Goal: Task Accomplishment & Management: Manage account settings

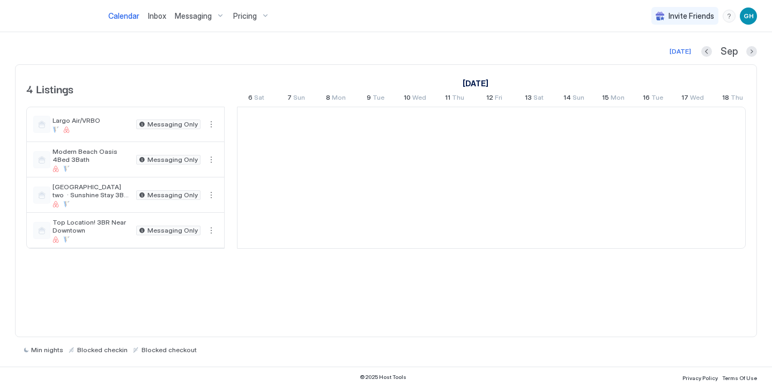
scroll to position [0, 596]
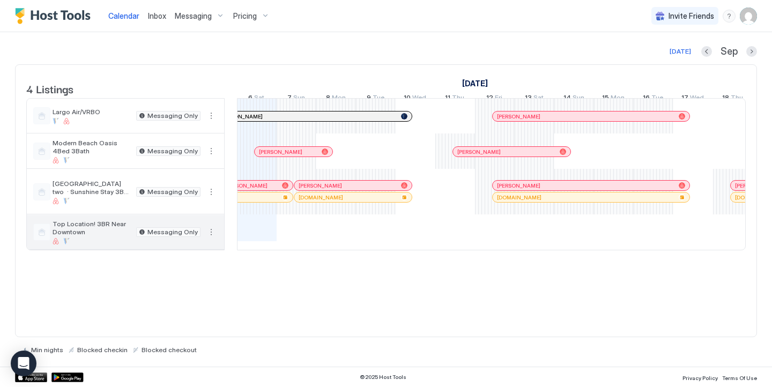
click at [213, 239] on button "More options" at bounding box center [211, 232] width 13 height 13
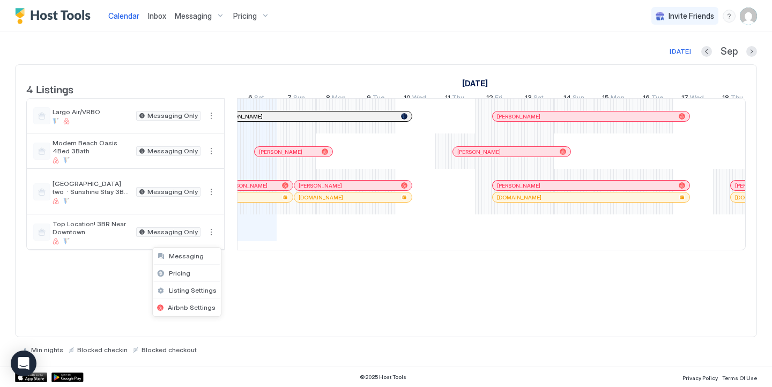
click at [123, 270] on div at bounding box center [386, 193] width 772 height 387
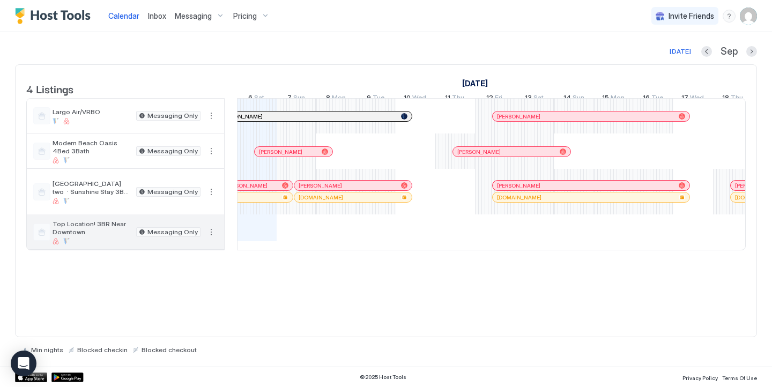
click at [46, 236] on div at bounding box center [41, 232] width 17 height 17
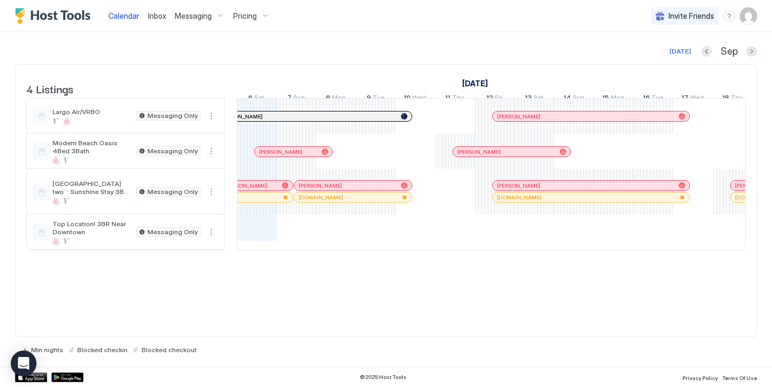
click at [214, 12] on div "Messaging" at bounding box center [200, 16] width 58 height 18
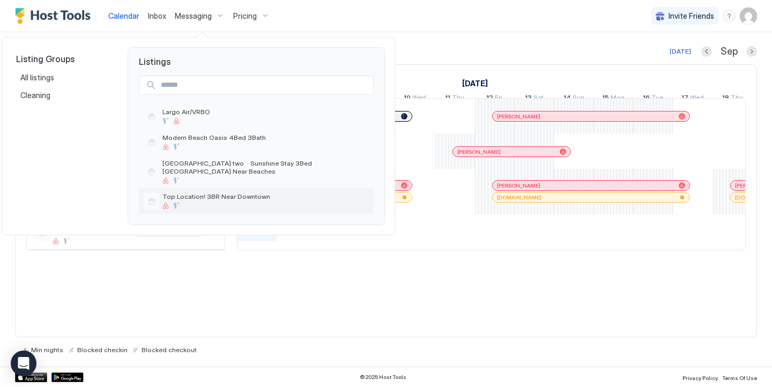
click at [186, 195] on span "Top Location! 3BR Near Downtown" at bounding box center [265, 196] width 207 height 8
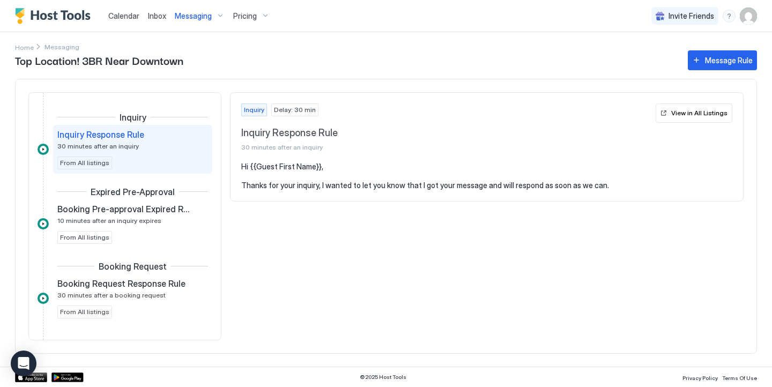
click at [260, 11] on div "Pricing" at bounding box center [251, 16] width 45 height 18
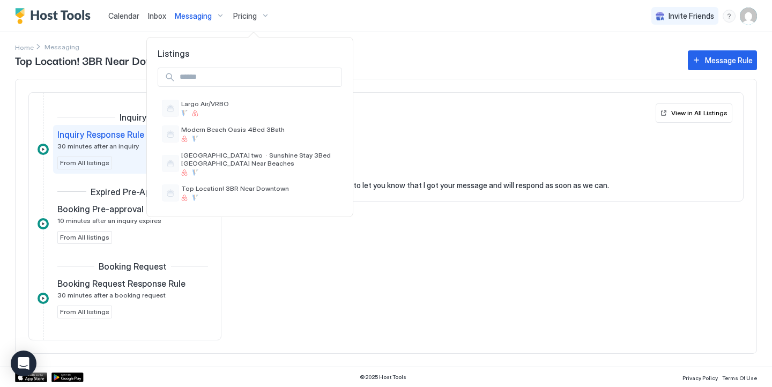
click at [37, 29] on div at bounding box center [386, 193] width 772 height 387
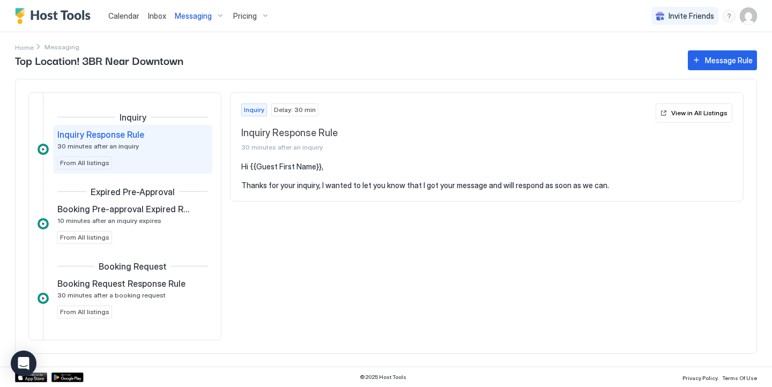
click at [46, 23] on img "Host Tools Logo" at bounding box center [55, 16] width 80 height 16
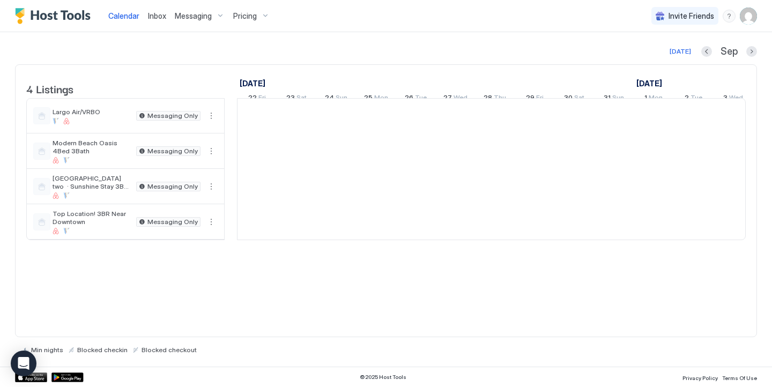
scroll to position [0, 596]
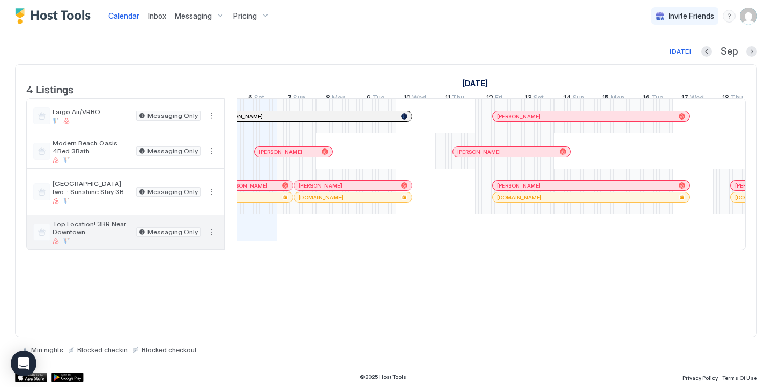
click at [92, 231] on span "Top Location! 3BR Near Downtown" at bounding box center [92, 228] width 79 height 16
click at [48, 239] on div at bounding box center [41, 232] width 17 height 17
click at [210, 239] on button "More options" at bounding box center [211, 232] width 13 height 13
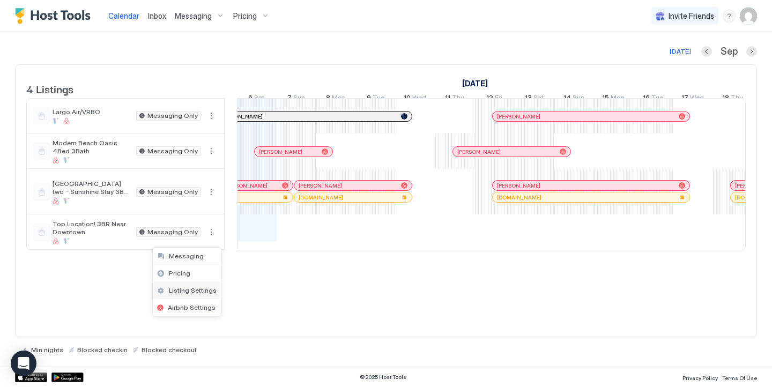
click at [190, 295] on div "Listing Settings" at bounding box center [187, 290] width 68 height 17
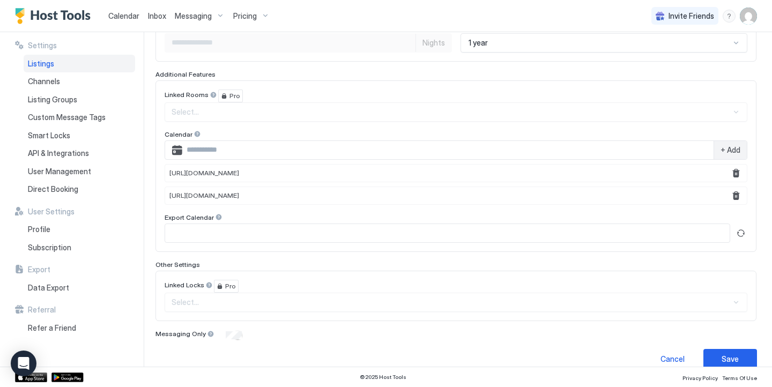
scroll to position [314, 0]
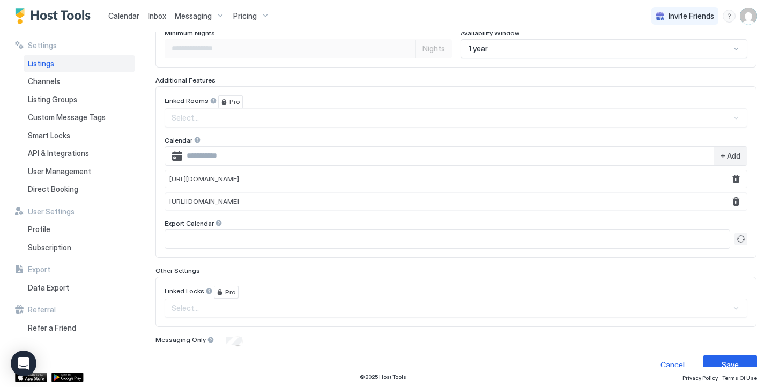
click at [738, 240] on button "Refresh" at bounding box center [741, 239] width 13 height 13
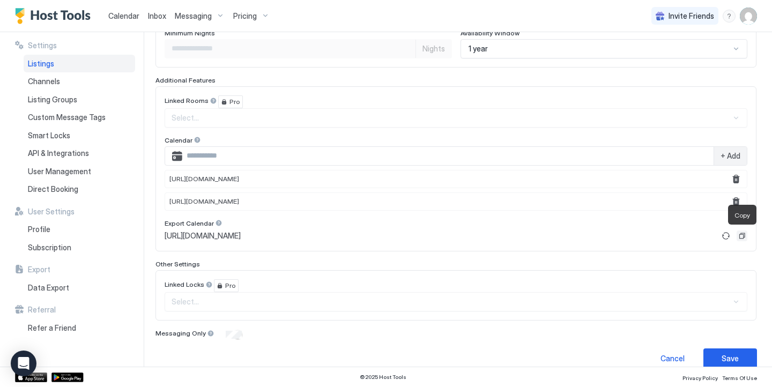
click at [738, 240] on button "Copy" at bounding box center [742, 236] width 11 height 11
click at [724, 235] on button "Refresh" at bounding box center [726, 235] width 13 height 13
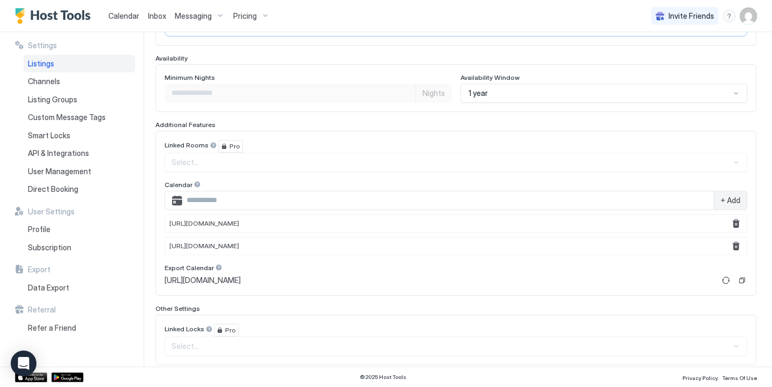
scroll to position [275, 0]
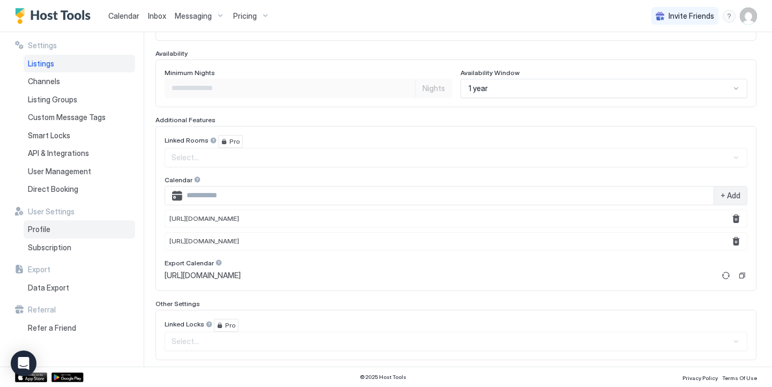
click at [61, 232] on div "Profile" at bounding box center [80, 229] width 112 height 18
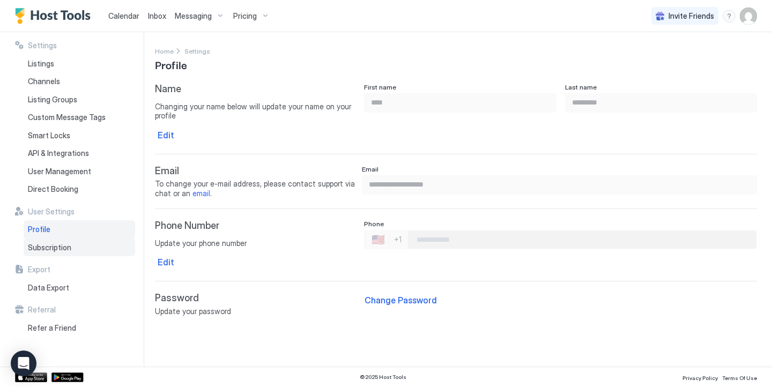
click at [64, 249] on span "Subscription" at bounding box center [49, 248] width 43 height 10
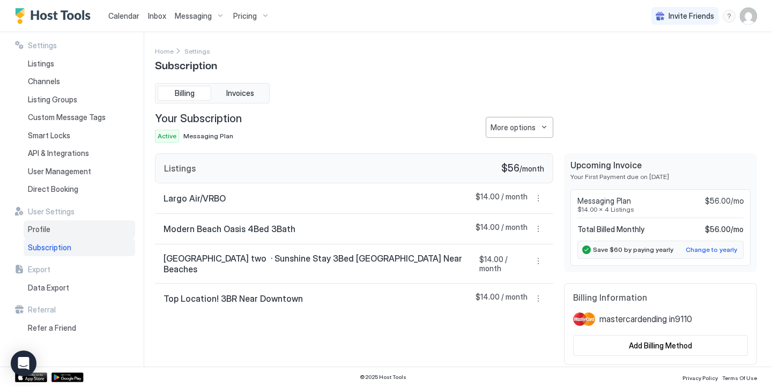
click at [65, 229] on div "Profile" at bounding box center [80, 229] width 112 height 18
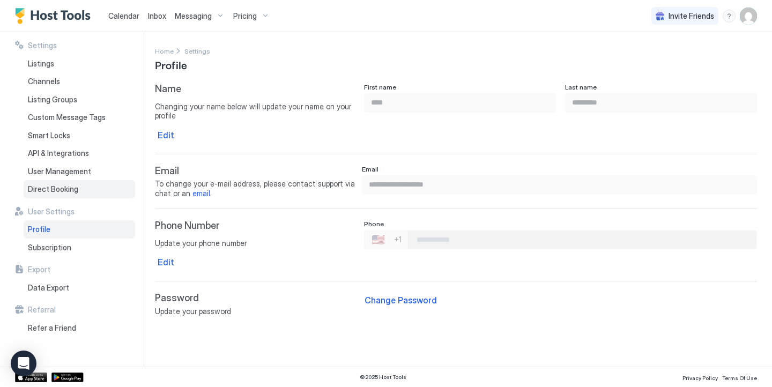
click at [72, 197] on div "Direct Booking" at bounding box center [80, 189] width 112 height 18
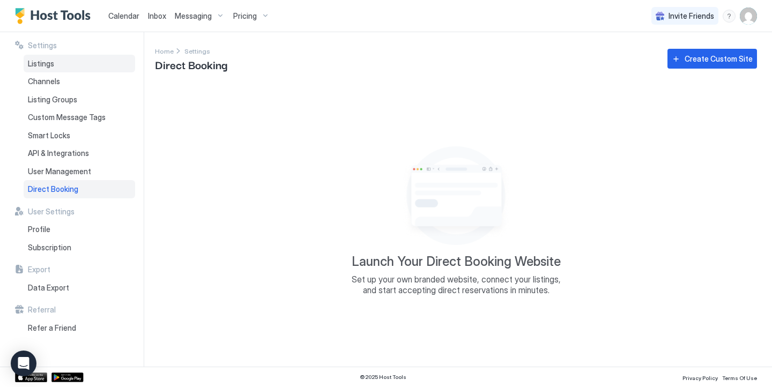
click at [54, 65] on div "Listings" at bounding box center [80, 64] width 112 height 18
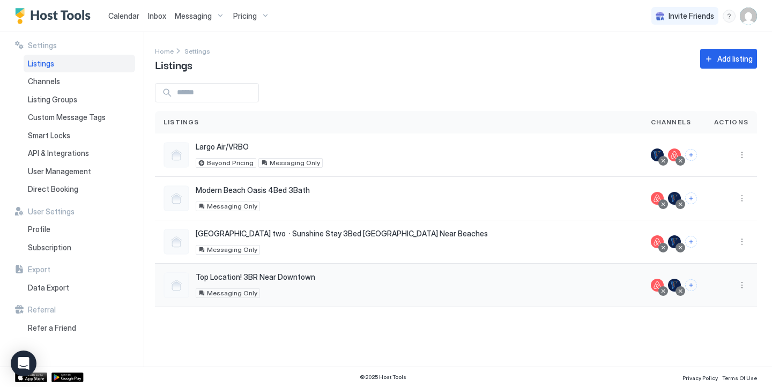
click at [665, 290] on div at bounding box center [663, 290] width 5 height 5
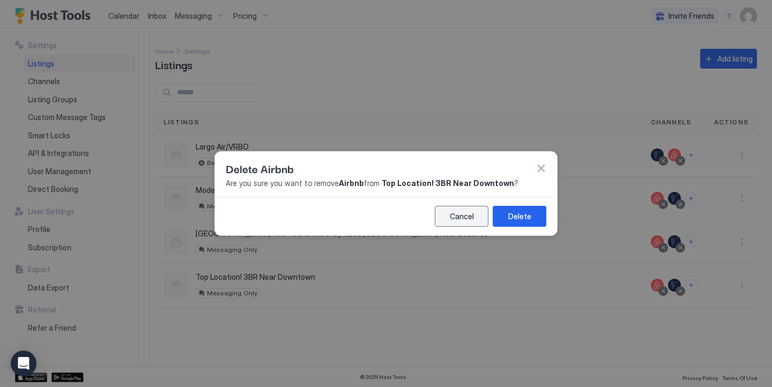
click at [467, 211] on div "Cancel" at bounding box center [462, 216] width 24 height 11
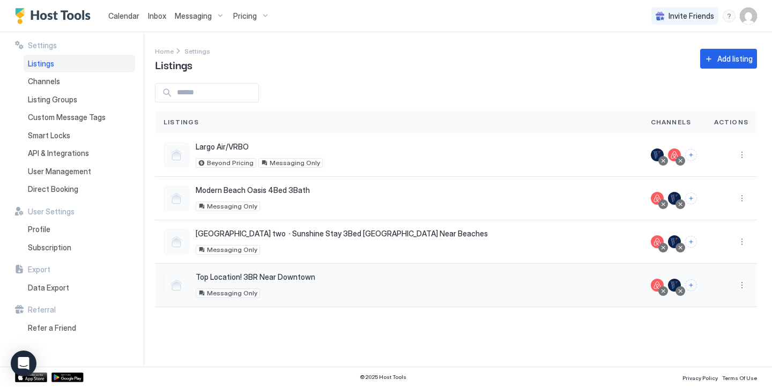
click at [747, 278] on div at bounding box center [731, 285] width 51 height 43
click at [742, 284] on button "More options" at bounding box center [742, 285] width 13 height 13
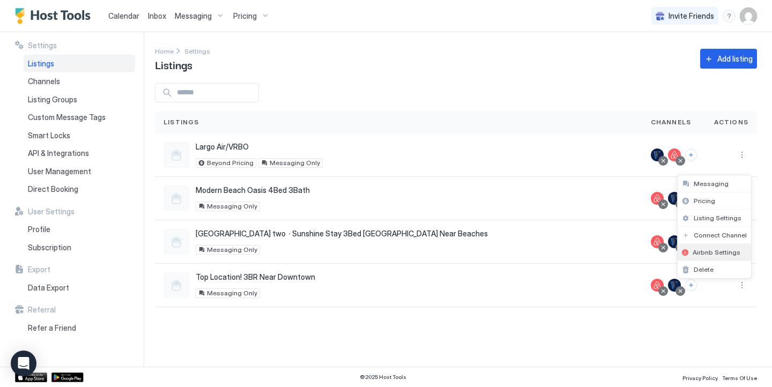
click at [722, 248] on div "Airbnb Settings" at bounding box center [714, 252] width 73 height 17
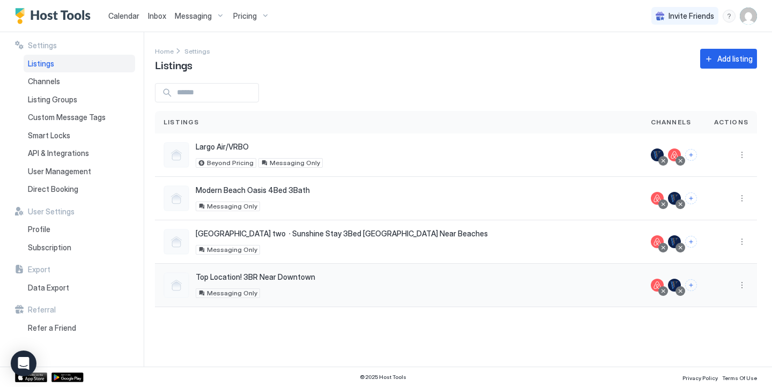
click at [171, 283] on div at bounding box center [177, 285] width 26 height 26
click at [117, 17] on span "Calendar" at bounding box center [123, 15] width 31 height 9
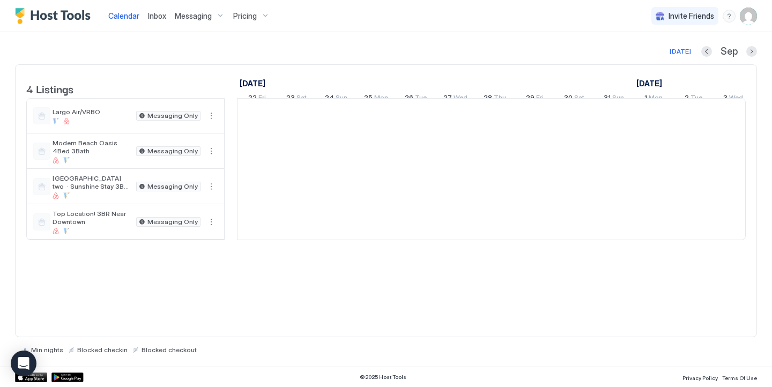
scroll to position [0, 596]
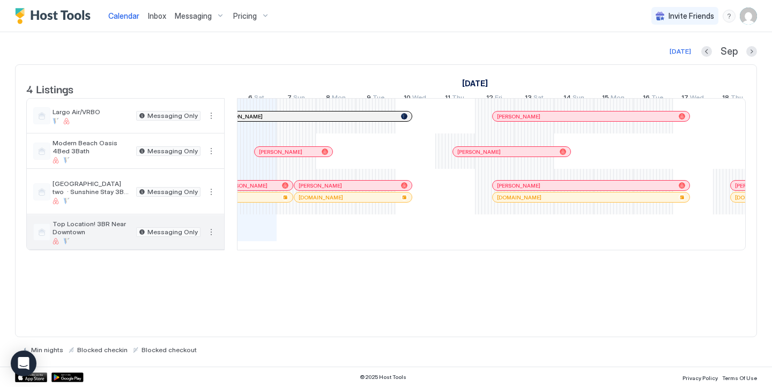
click at [212, 239] on button "More options" at bounding box center [211, 232] width 13 height 13
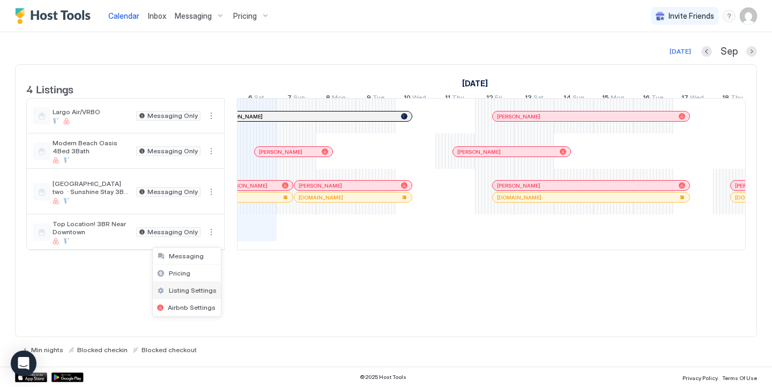
click at [179, 293] on span "Listing Settings" at bounding box center [193, 290] width 48 height 8
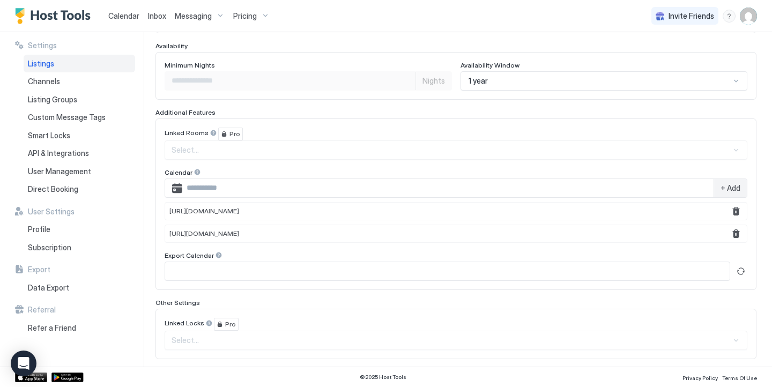
scroll to position [283, 0]
click at [408, 144] on div "Select..." at bounding box center [456, 148] width 583 height 19
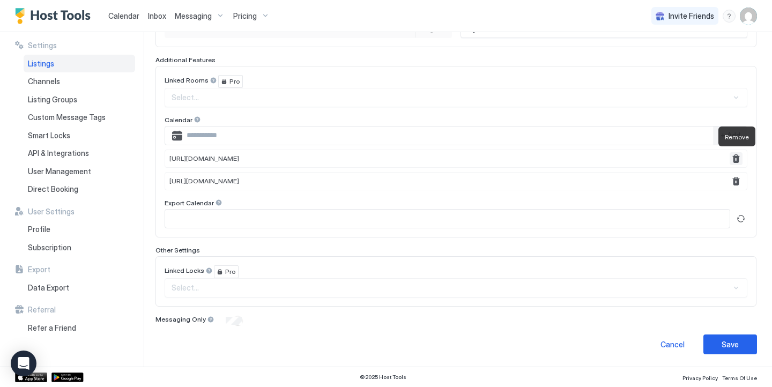
click at [737, 158] on button "Remove" at bounding box center [736, 158] width 13 height 13
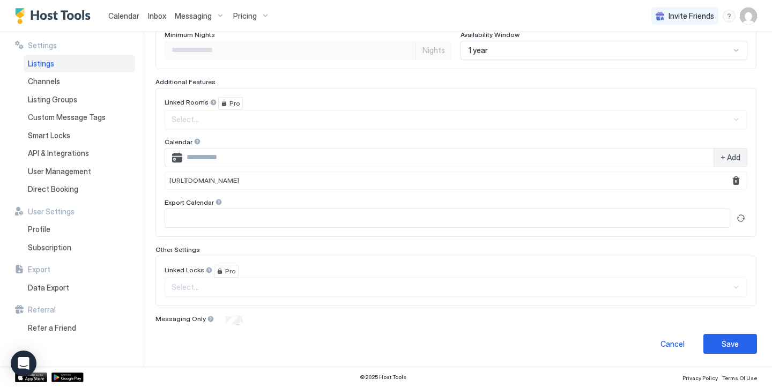
scroll to position [312, 0]
click at [735, 156] on span "+ Add" at bounding box center [731, 158] width 20 height 10
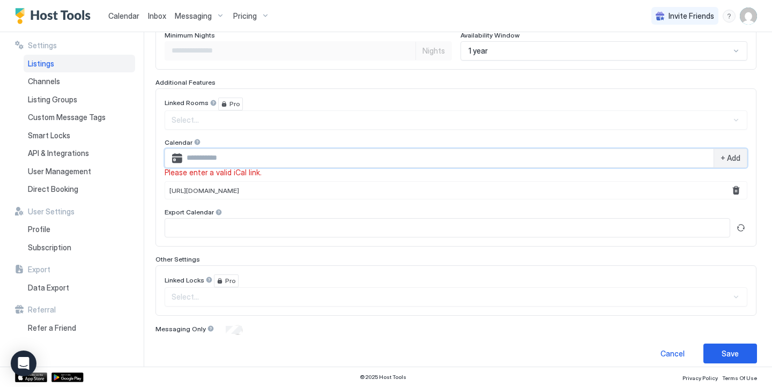
click at [440, 157] on input "Input Field" at bounding box center [447, 158] width 531 height 18
click at [71, 186] on span "Direct Booking" at bounding box center [53, 189] width 50 height 10
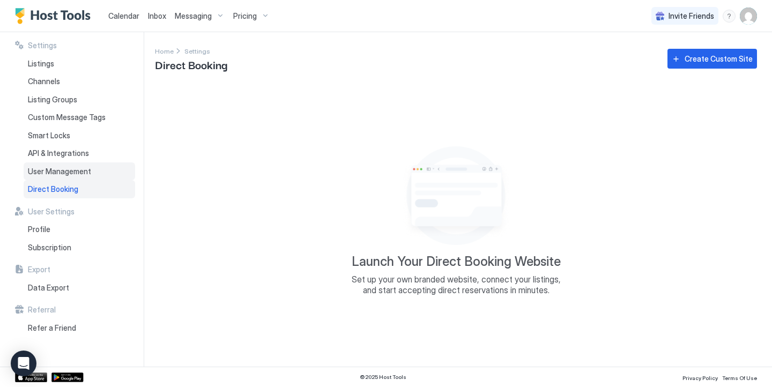
click at [72, 176] on div "User Management" at bounding box center [80, 171] width 112 height 18
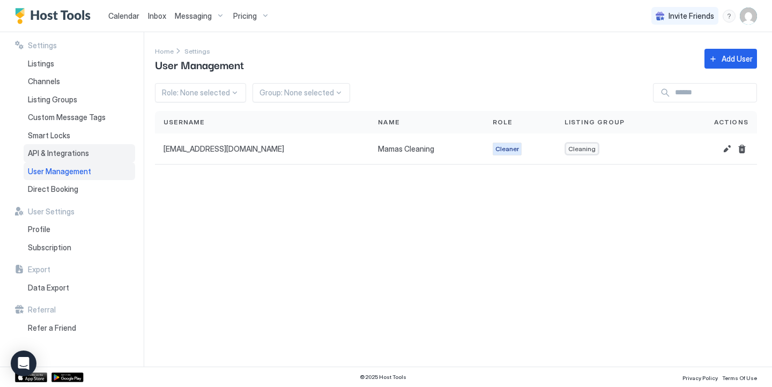
click at [73, 155] on span "API & Integrations" at bounding box center [58, 154] width 61 height 10
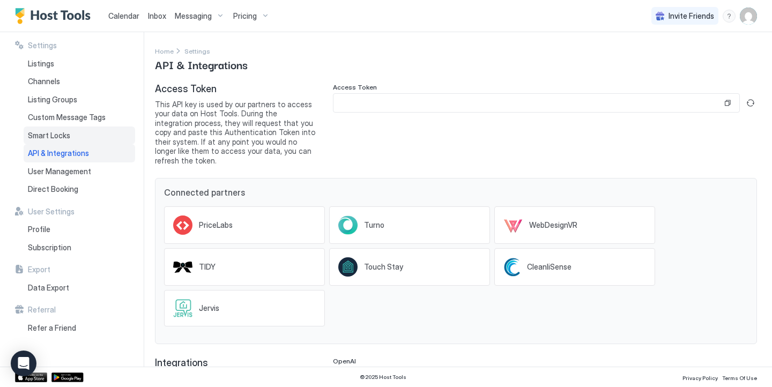
click at [78, 137] on div "Smart Locks" at bounding box center [80, 136] width 112 height 18
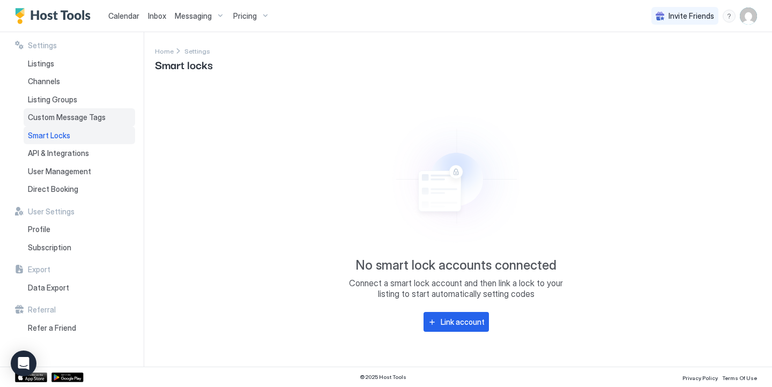
click at [77, 121] on span "Custom Message Tags" at bounding box center [67, 118] width 78 height 10
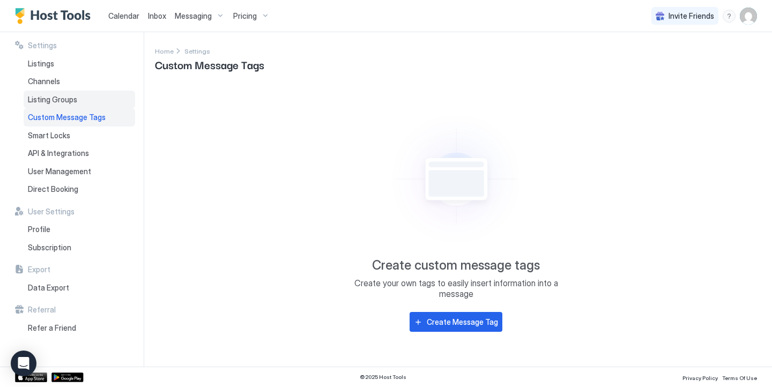
click at [72, 100] on span "Listing Groups" at bounding box center [52, 100] width 49 height 10
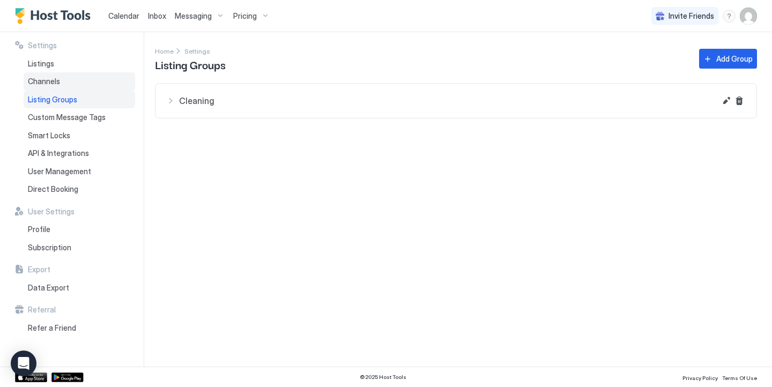
click at [69, 78] on div "Channels" at bounding box center [80, 81] width 112 height 18
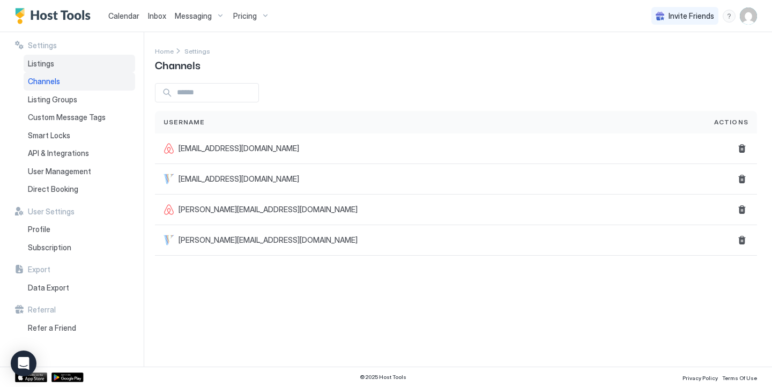
click at [69, 66] on div "Listings" at bounding box center [80, 64] width 112 height 18
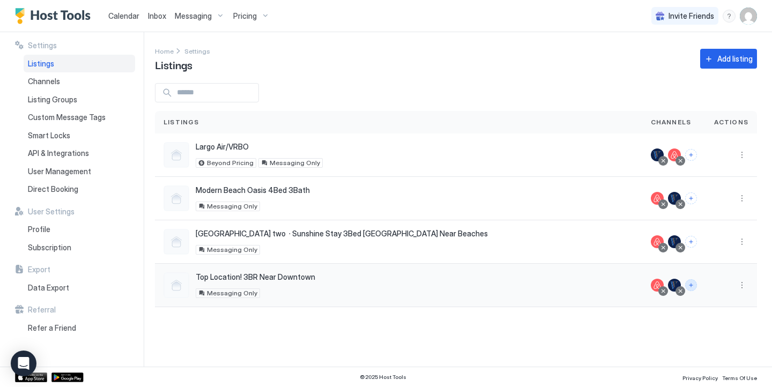
click at [691, 286] on button "Connect channels" at bounding box center [691, 285] width 12 height 12
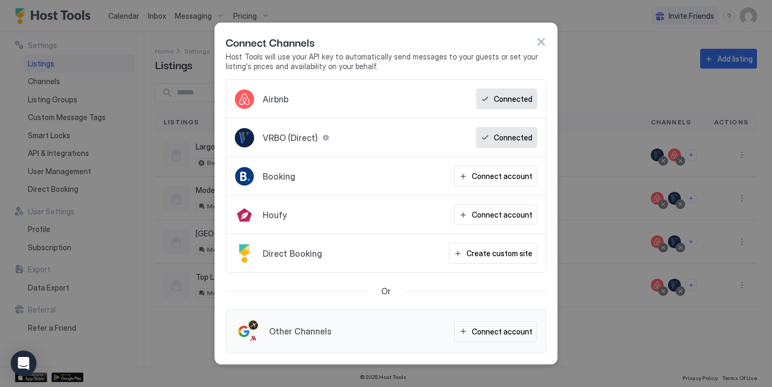
click at [541, 46] on button "button" at bounding box center [541, 41] width 11 height 11
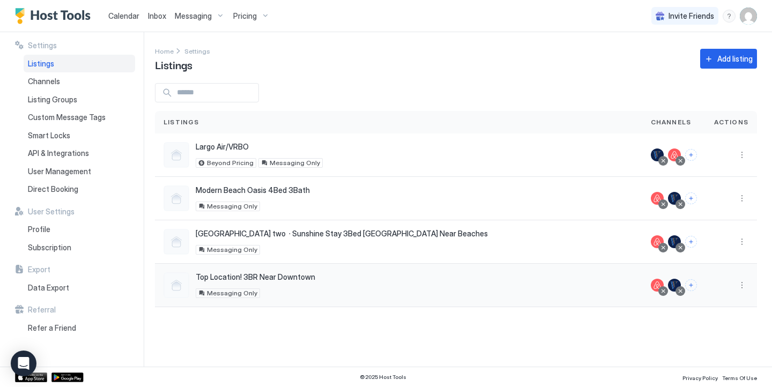
click at [665, 290] on div at bounding box center [663, 290] width 5 height 5
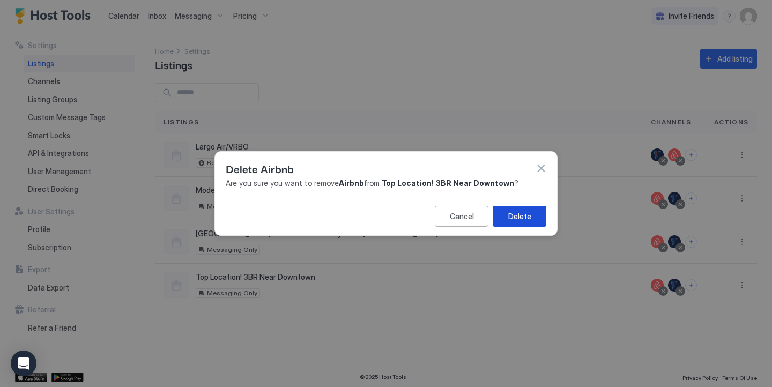
click at [519, 211] on div "Delete" at bounding box center [519, 216] width 23 height 11
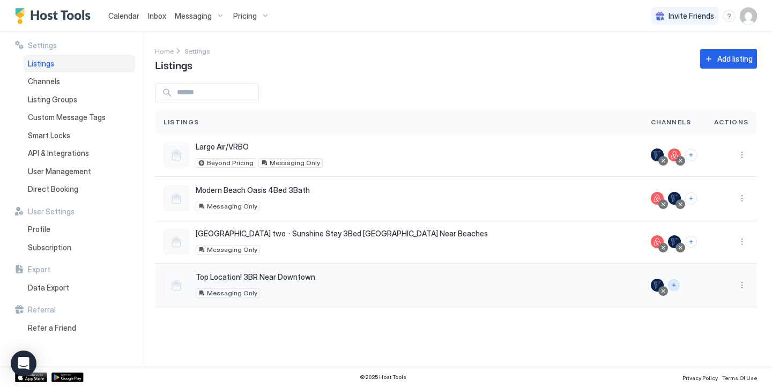
click at [675, 282] on button "Connect channels" at bounding box center [674, 285] width 12 height 12
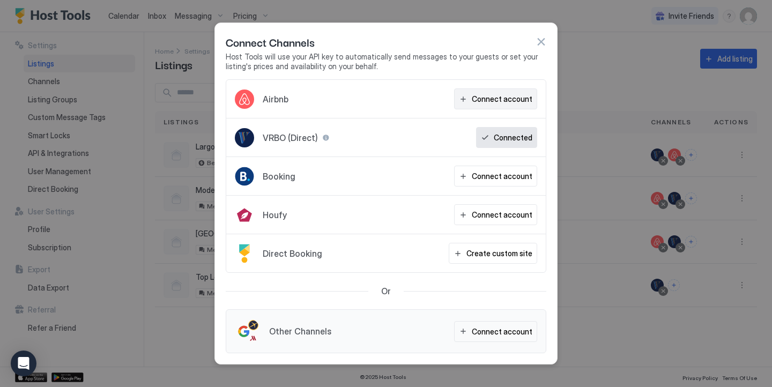
click at [494, 100] on div "Connect account" at bounding box center [502, 98] width 61 height 11
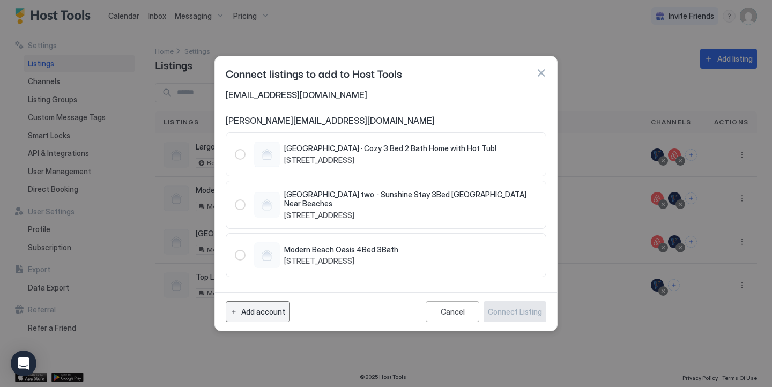
click at [262, 308] on div "Add account" at bounding box center [263, 311] width 44 height 11
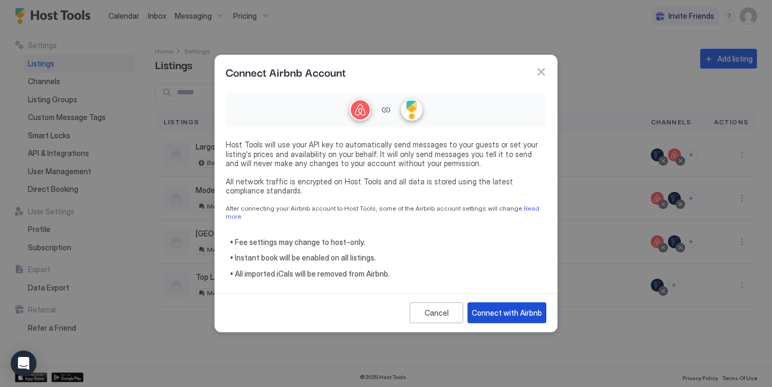
click at [487, 312] on div "Connect with Airbnb" at bounding box center [507, 312] width 70 height 11
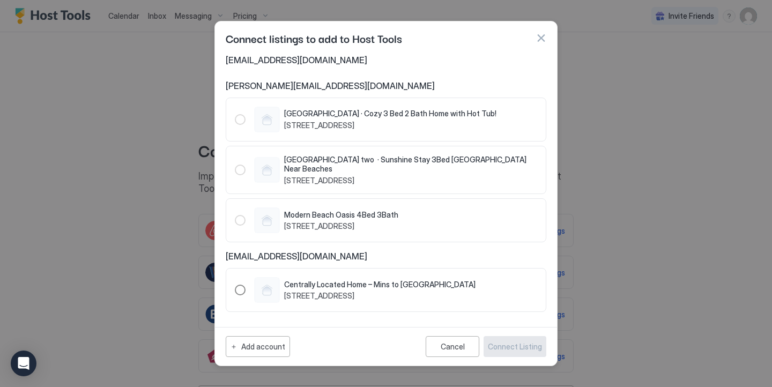
click at [244, 287] on div "1503194675017903057" at bounding box center [240, 290] width 11 height 11
click at [524, 350] on button "Connect Listing" at bounding box center [515, 346] width 63 height 21
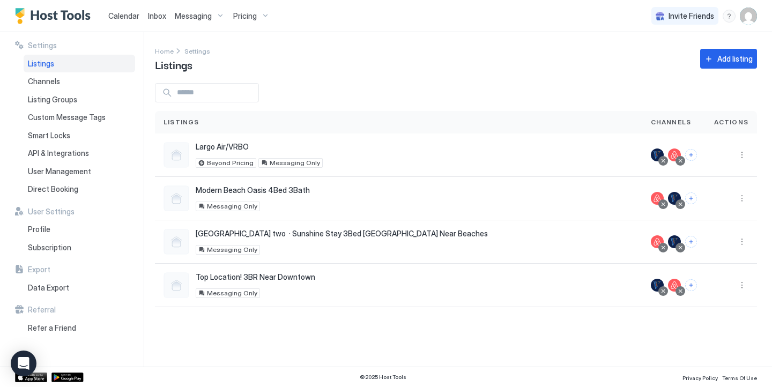
click at [58, 14] on img "Host Tools Logo" at bounding box center [55, 16] width 80 height 16
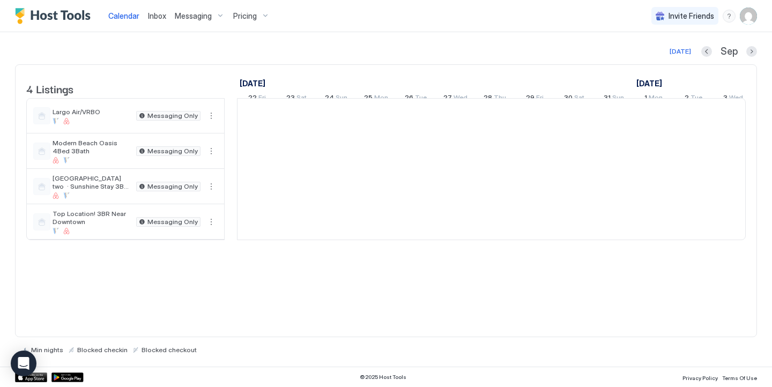
scroll to position [0, 596]
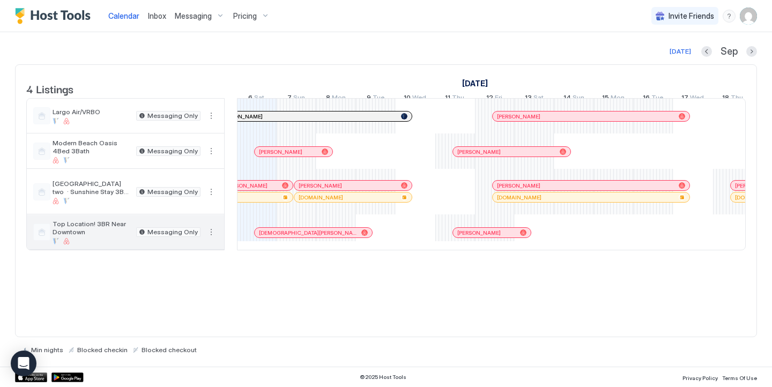
click at [94, 230] on span "Top Location! 3BR Near Downtown" at bounding box center [92, 228] width 79 height 16
click at [210, 239] on button "More options" at bounding box center [211, 232] width 13 height 13
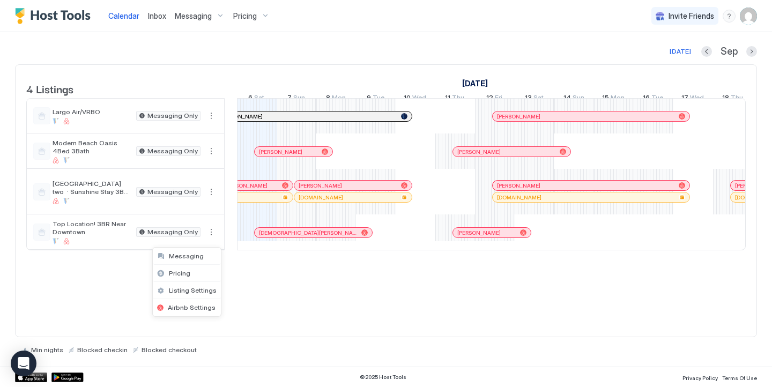
click at [248, 308] on div at bounding box center [386, 193] width 772 height 387
